Goal: Task Accomplishment & Management: Use online tool/utility

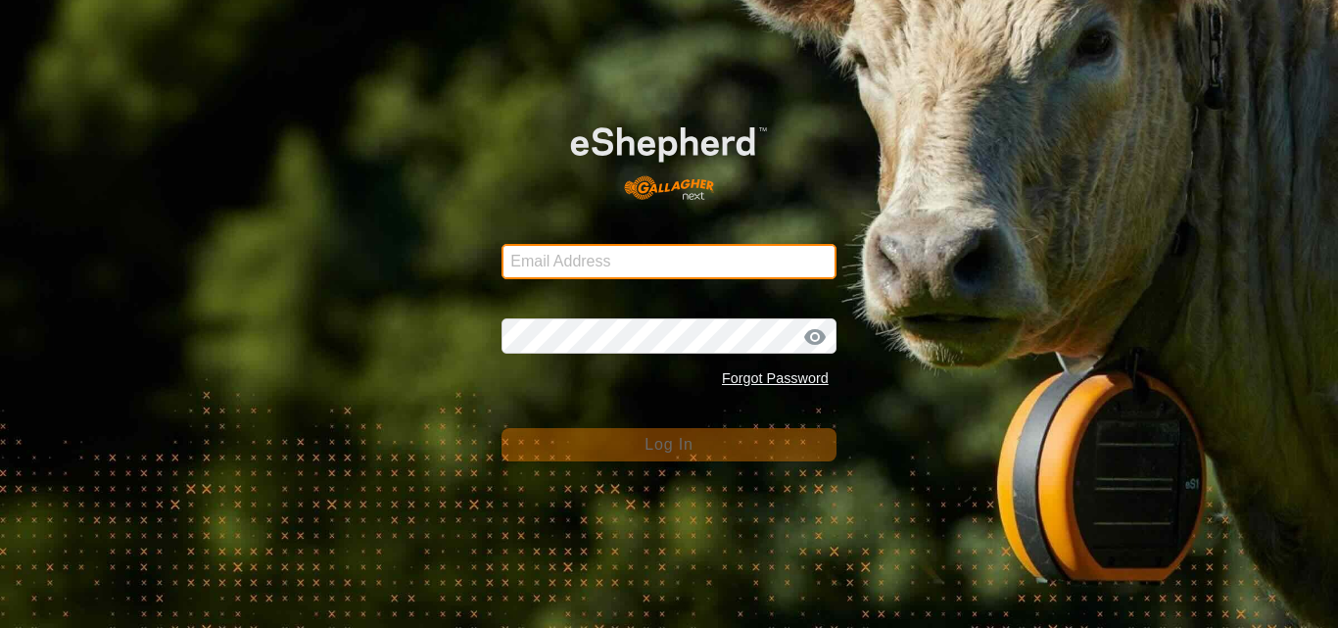
click at [656, 263] on input "Email Address" at bounding box center [668, 261] width 335 height 35
type input "[PERSON_NAME][EMAIL_ADDRESS][DOMAIN_NAME]"
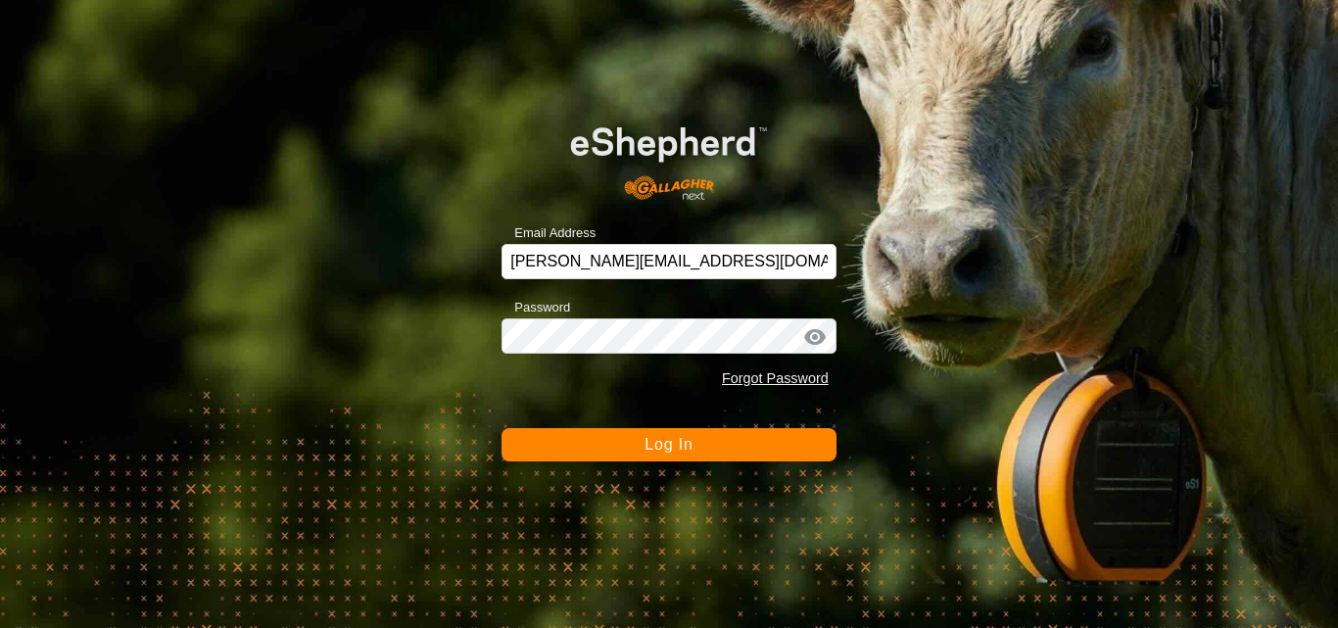
click at [666, 449] on span "Log In" at bounding box center [668, 444] width 48 height 17
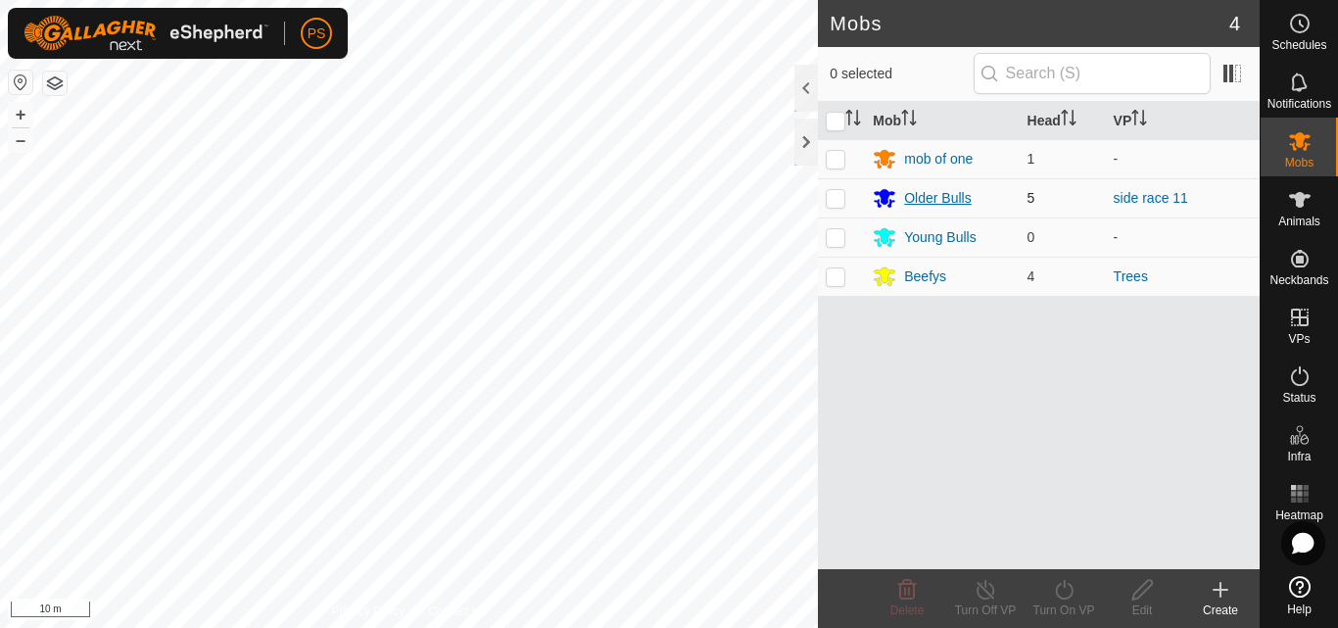
click at [942, 198] on div "Older Bulls" at bounding box center [937, 198] width 67 height 21
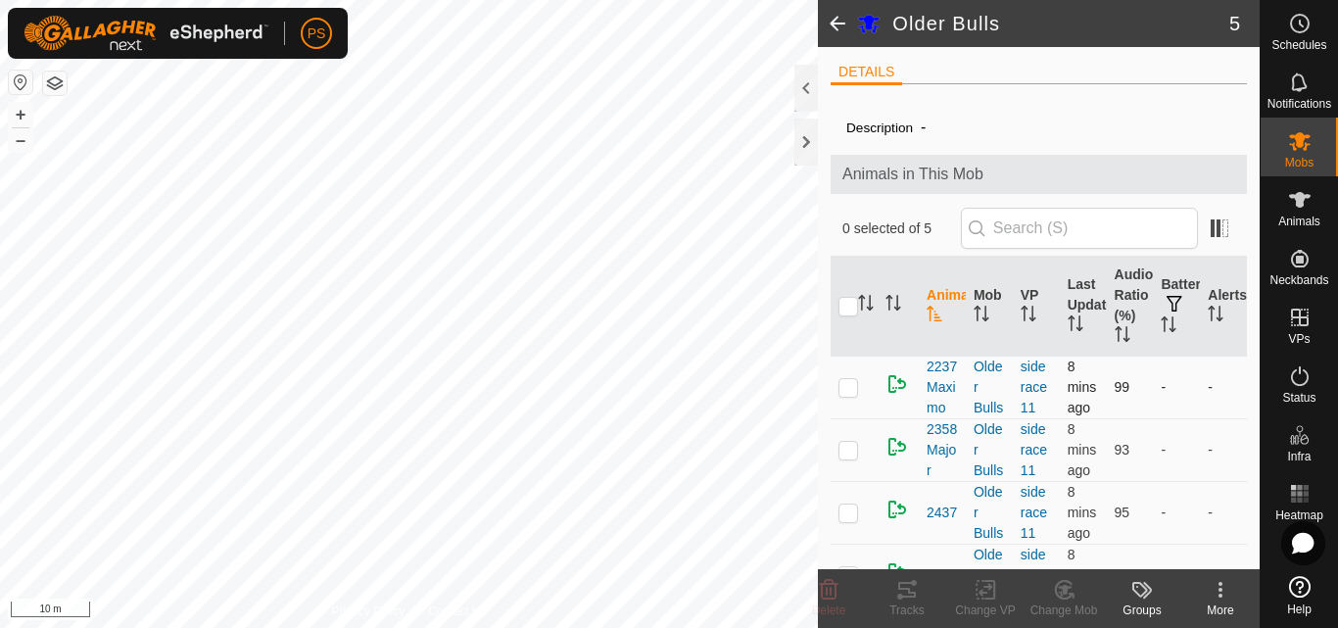
click at [851, 395] on p-checkbox at bounding box center [848, 387] width 20 height 16
checkbox input "true"
click at [909, 591] on icon at bounding box center [907, 590] width 18 height 16
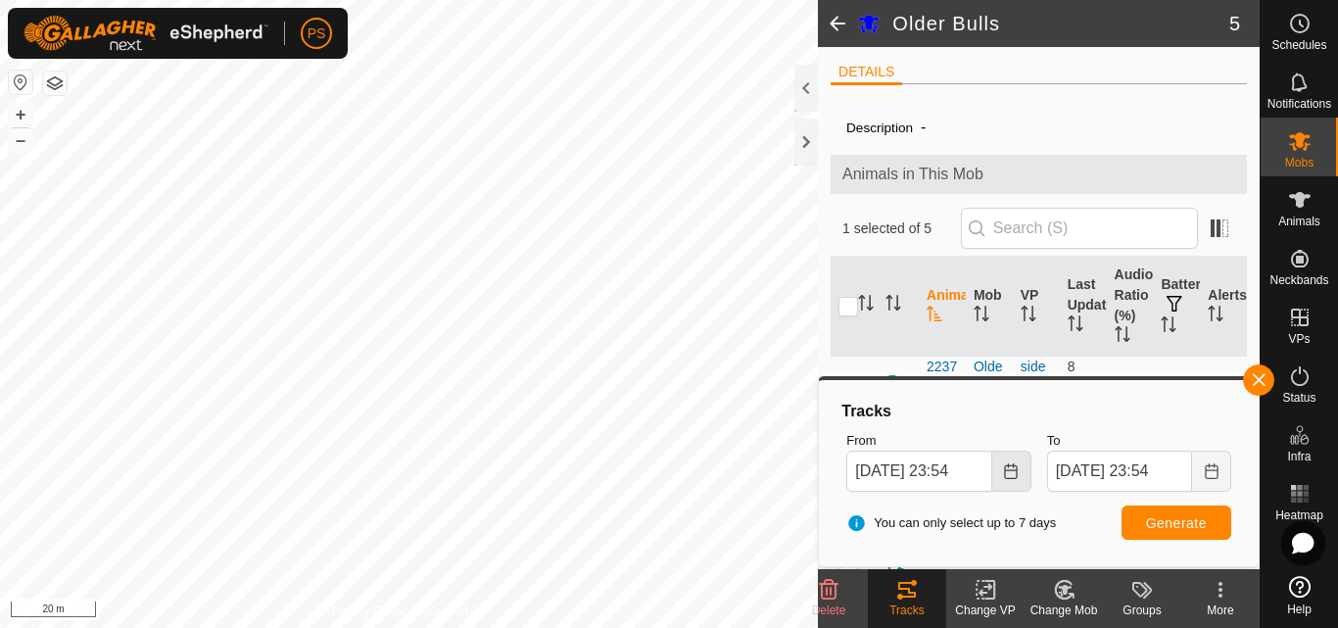
click at [1012, 473] on icon "Choose Date" at bounding box center [1011, 471] width 16 height 16
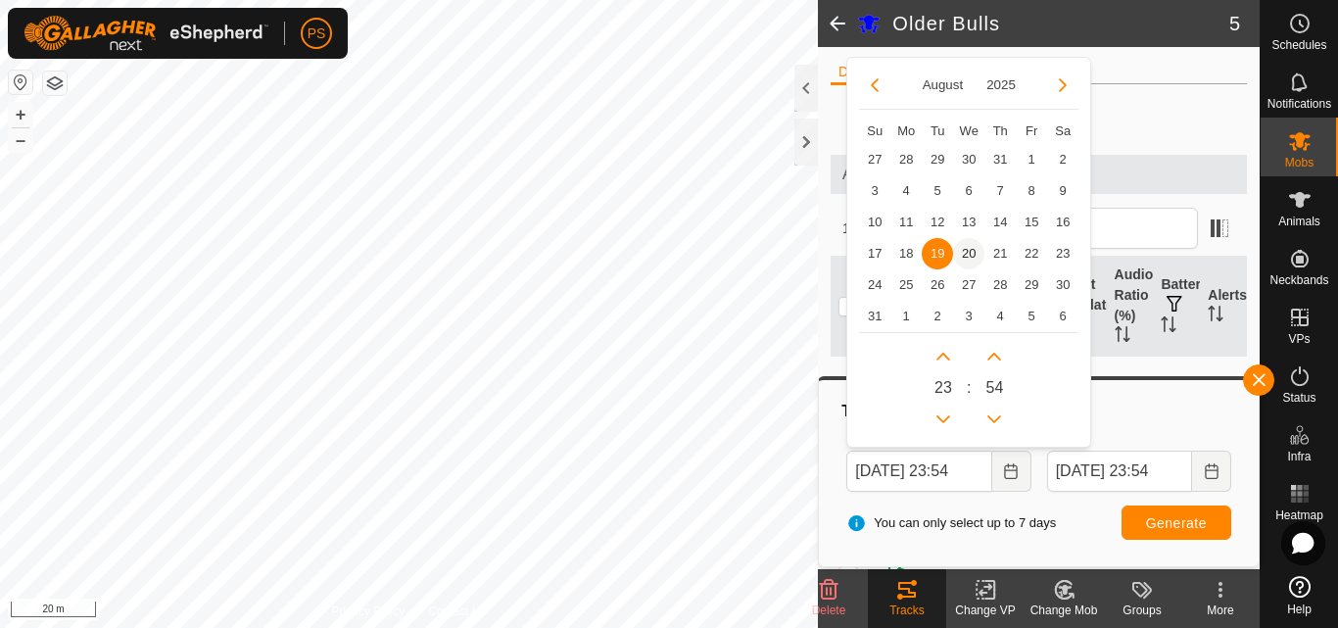
click at [963, 252] on span "20" at bounding box center [968, 253] width 31 height 31
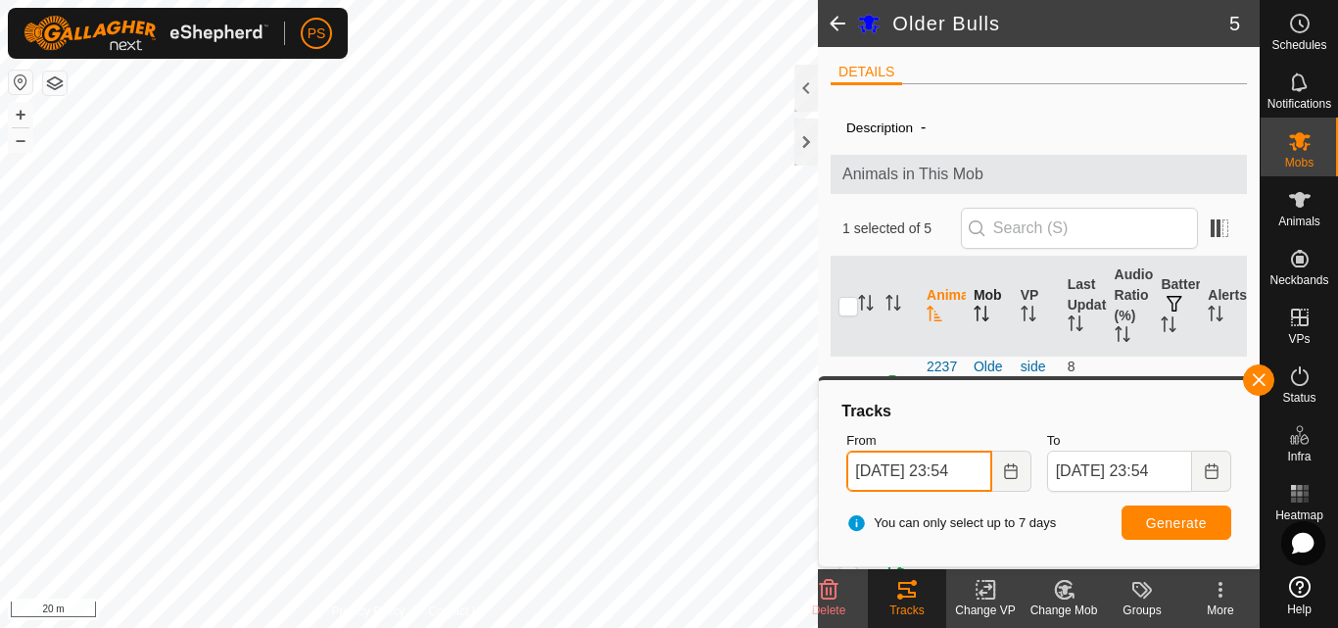
scroll to position [0, 9]
click at [1011, 470] on icon "Choose Date" at bounding box center [1010, 471] width 13 height 16
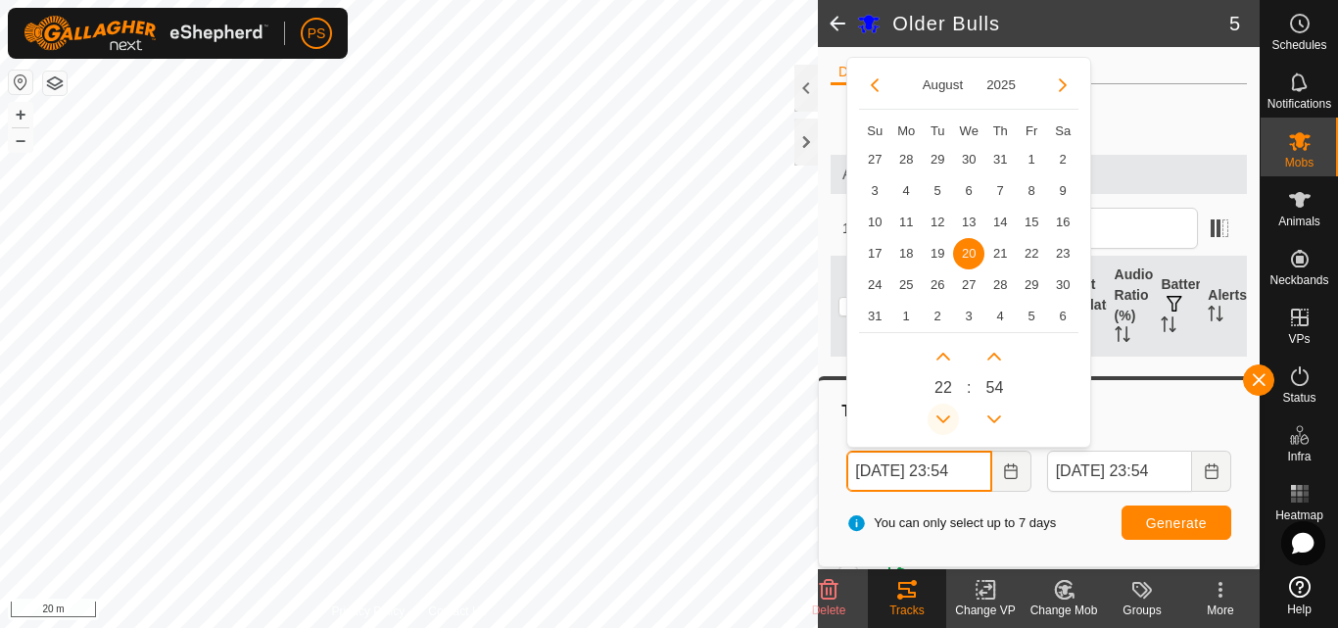
click at [943, 420] on button "Previous Hour" at bounding box center [942, 418] width 31 height 31
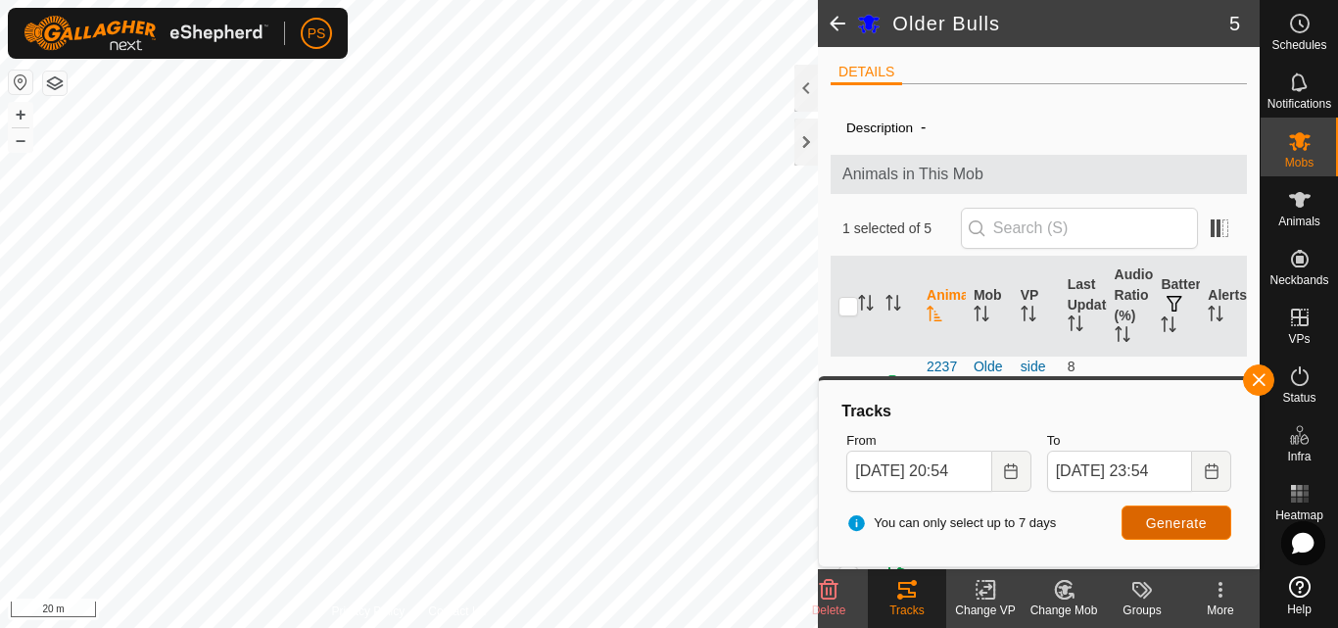
click at [1181, 522] on span "Generate" at bounding box center [1176, 523] width 61 height 16
click at [1009, 474] on icon "Choose Date" at bounding box center [1011, 471] width 16 height 16
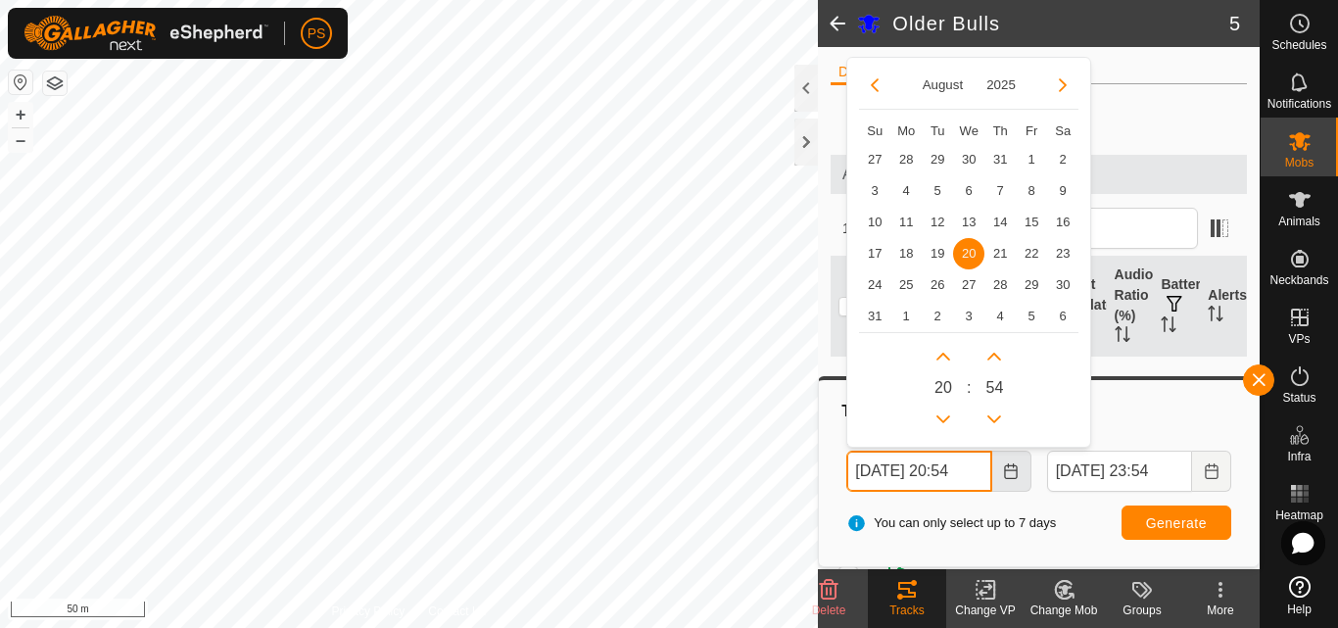
scroll to position [0, 9]
click at [949, 414] on button "Previous Hour" at bounding box center [942, 418] width 31 height 31
type input "[DATE] 17:54"
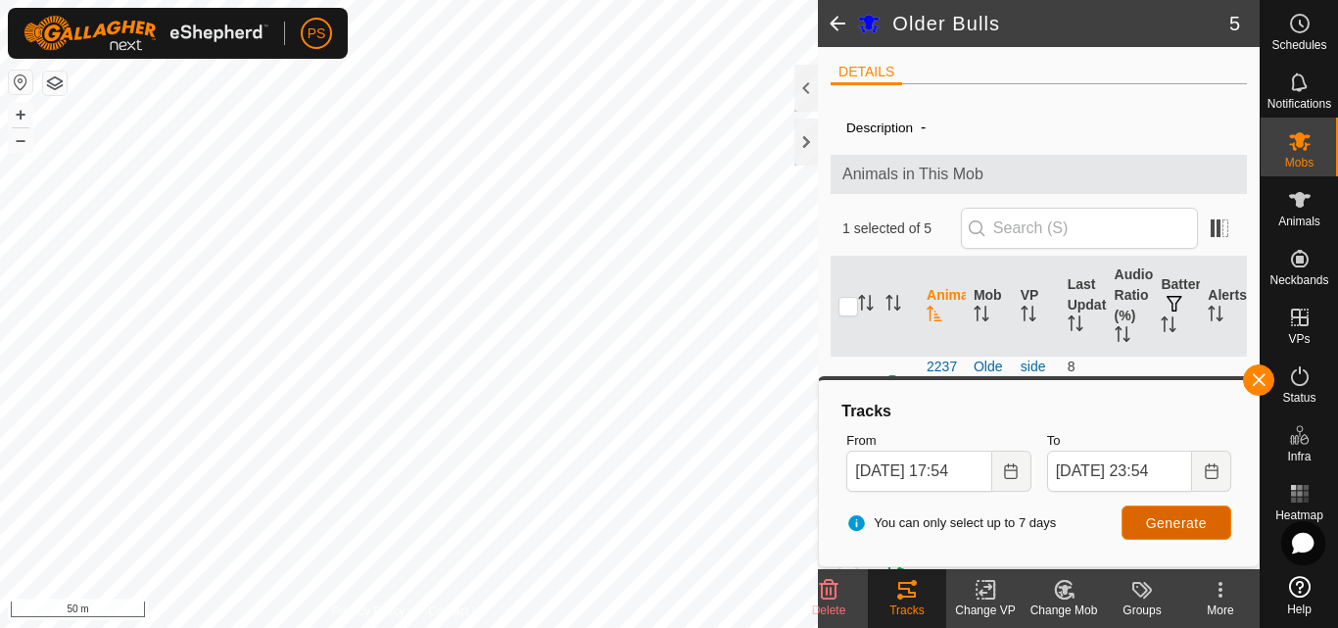
click at [1163, 525] on span "Generate" at bounding box center [1176, 523] width 61 height 16
click at [1299, 28] on icon at bounding box center [1300, 24] width 24 height 24
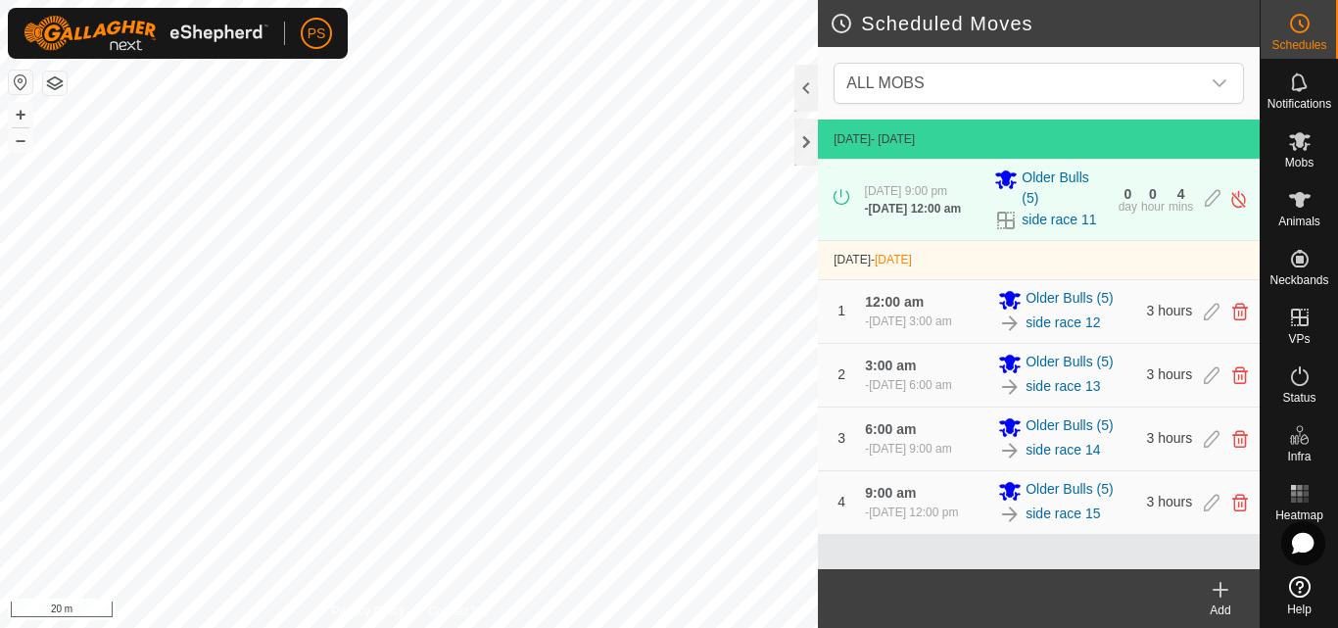
scroll to position [7, 0]
click at [1064, 524] on link "side race 15" at bounding box center [1062, 513] width 74 height 21
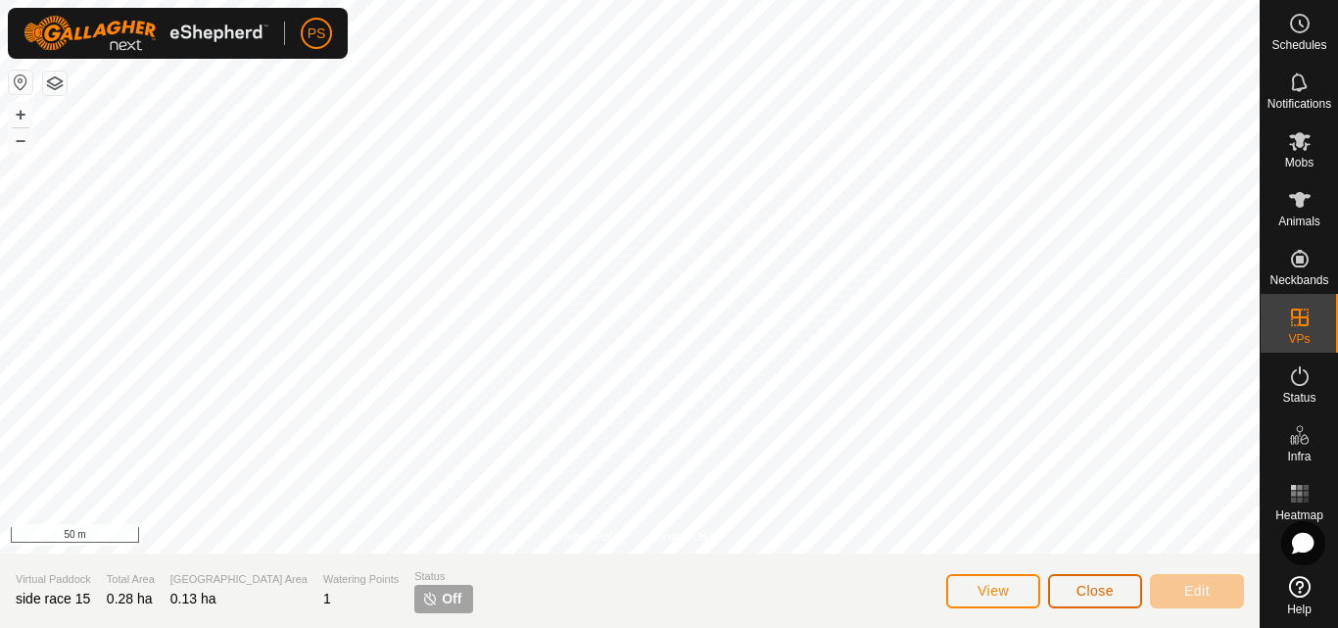
click at [1111, 588] on span "Close" at bounding box center [1094, 591] width 37 height 16
